Goal: Information Seeking & Learning: Check status

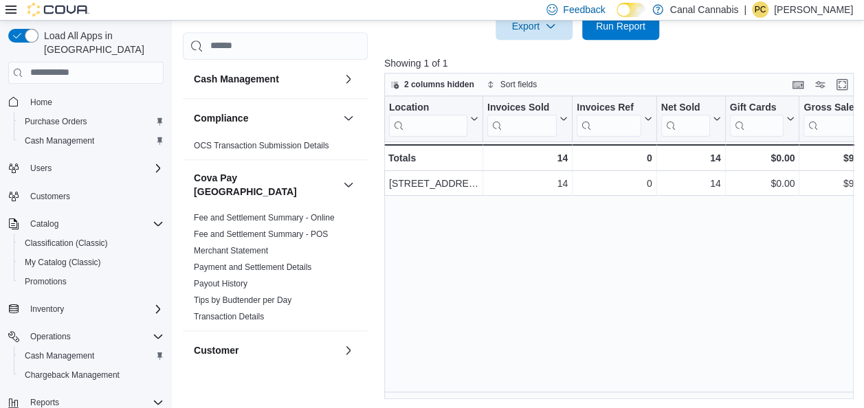
scroll to position [474, 0]
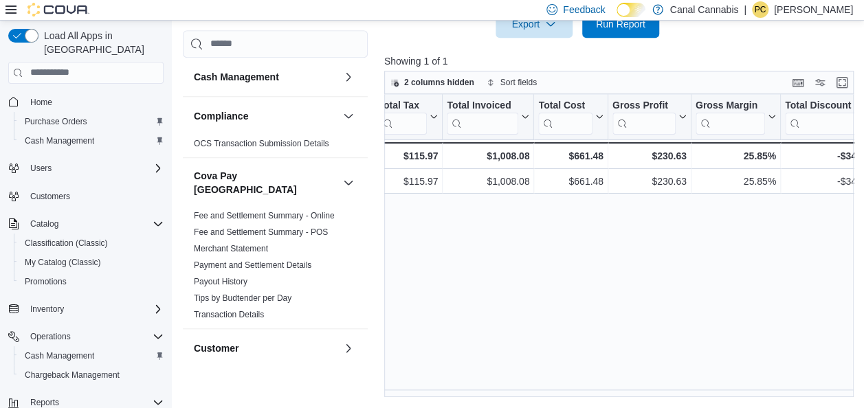
scroll to position [0, 605]
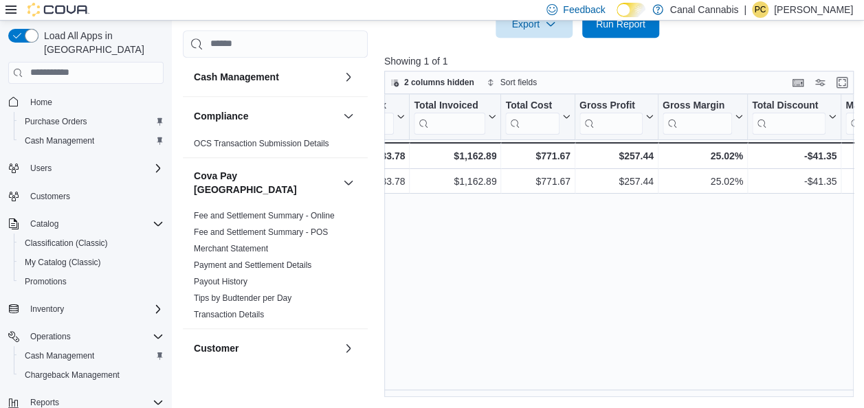
scroll to position [0, 632]
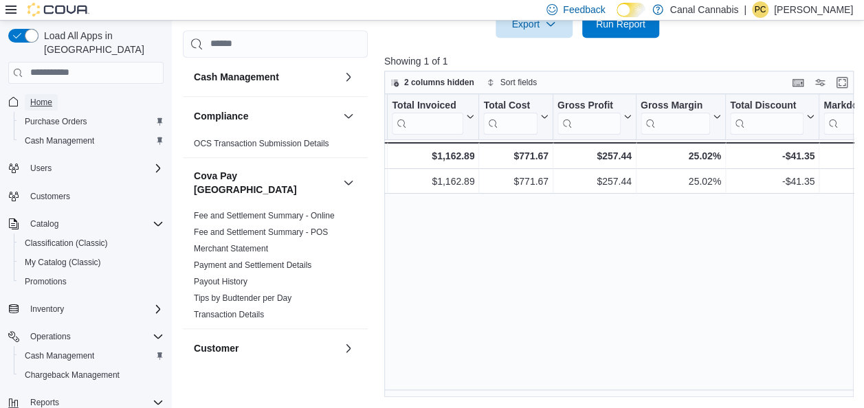
click at [46, 97] on span "Home" at bounding box center [41, 102] width 22 height 11
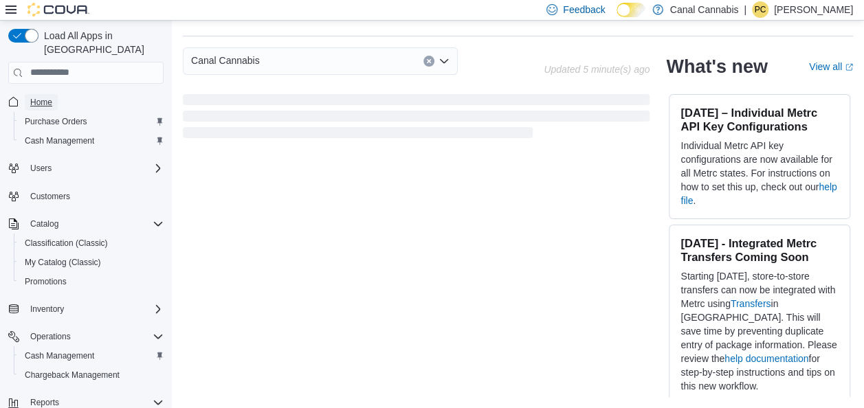
scroll to position [271, 0]
